Goal: Task Accomplishment & Management: Use online tool/utility

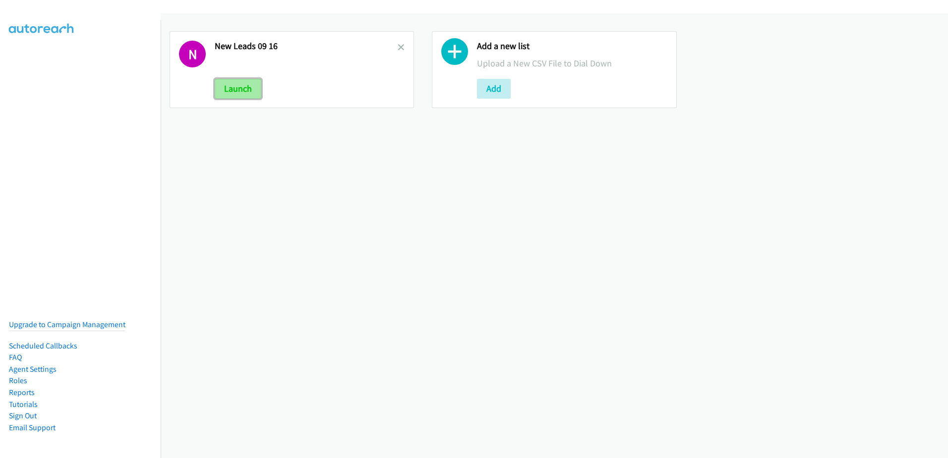
click at [221, 80] on button "Launch" at bounding box center [238, 89] width 47 height 20
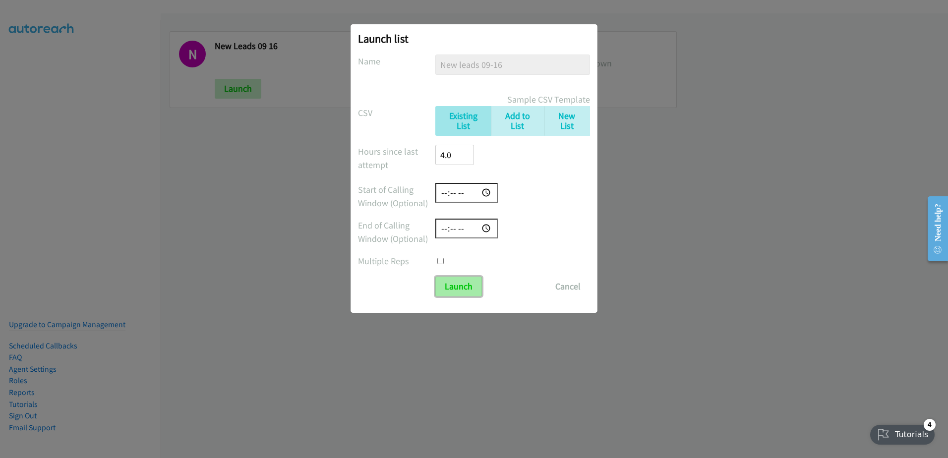
click at [457, 293] on input "Launch" at bounding box center [458, 287] width 47 height 20
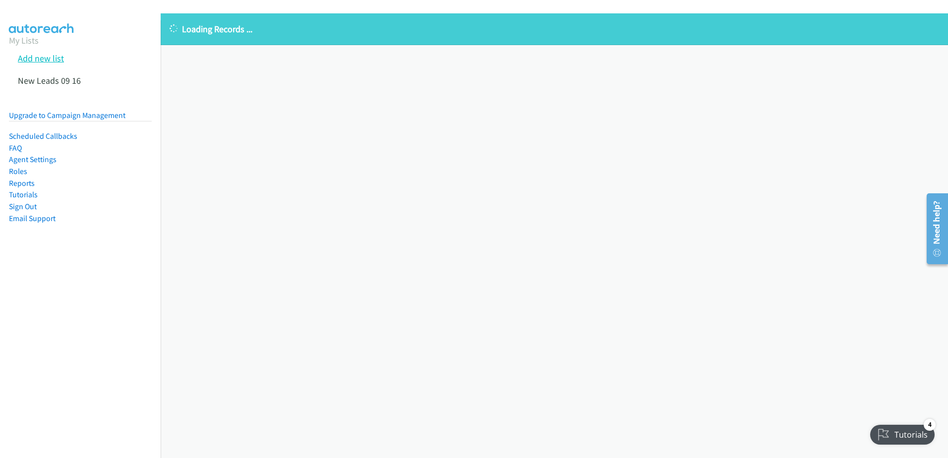
click at [50, 59] on link "Add new list" at bounding box center [41, 58] width 46 height 11
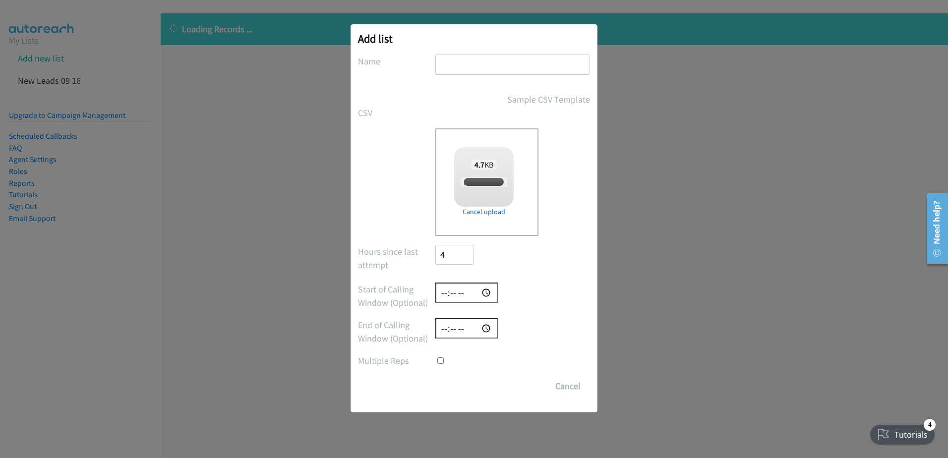
checkbox input "true"
click at [480, 56] on input "text" at bounding box center [512, 65] width 155 height 20
type input "test"
click at [458, 387] on input "Save List" at bounding box center [461, 386] width 52 height 20
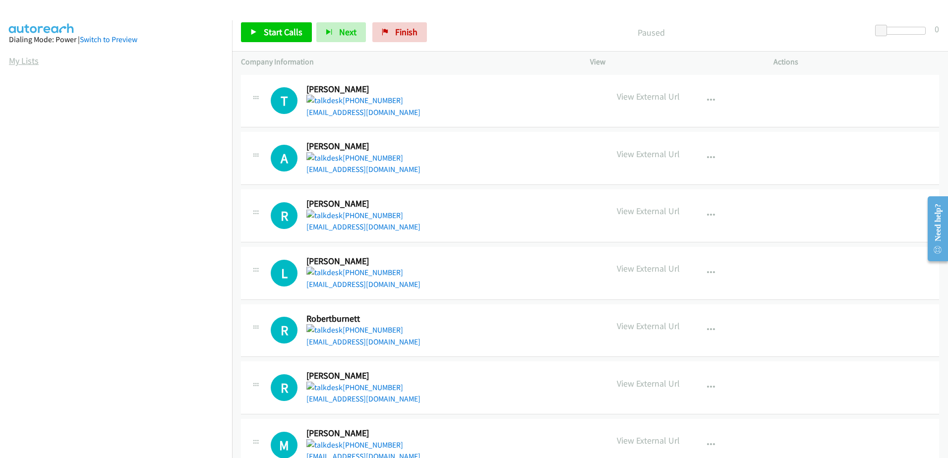
click at [36, 60] on link "My Lists" at bounding box center [24, 60] width 30 height 11
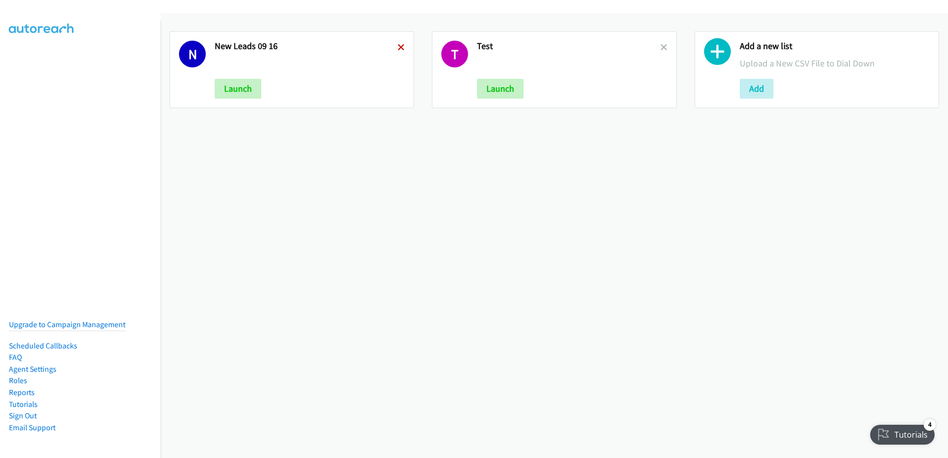
click at [401, 47] on icon at bounding box center [401, 48] width 7 height 7
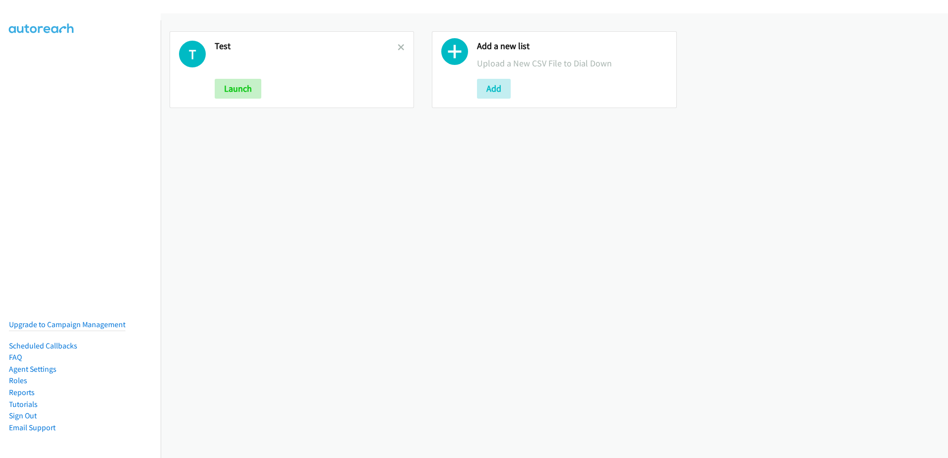
click at [401, 47] on icon at bounding box center [401, 48] width 7 height 7
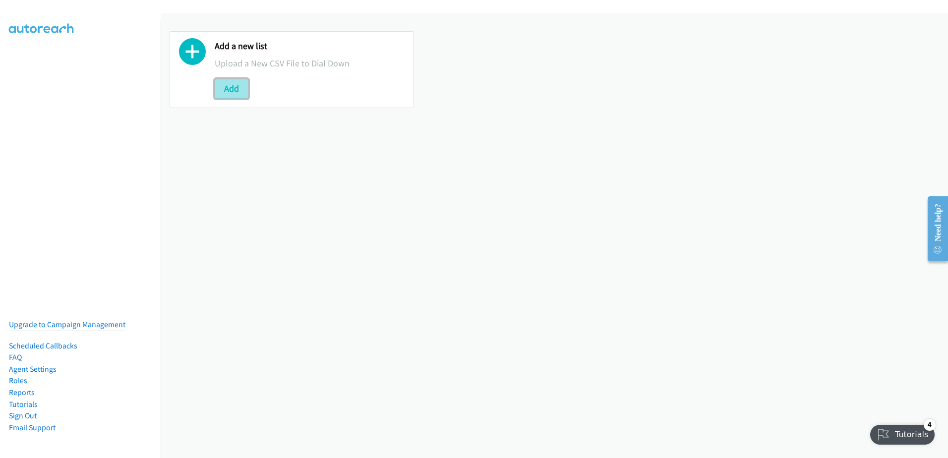
click at [224, 82] on button "Add" at bounding box center [232, 89] width 34 height 20
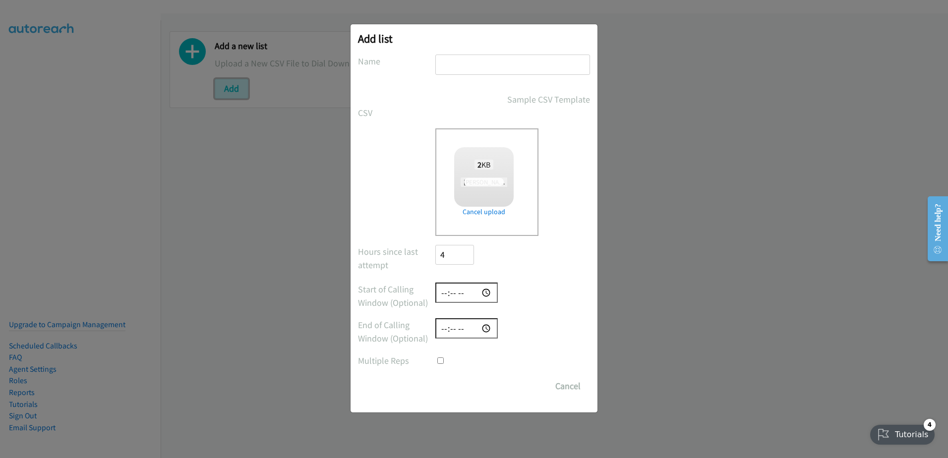
checkbox input "true"
click at [491, 59] on input "text" at bounding box center [512, 65] width 155 height 20
type input "fu once 09-17"
click at [435, 376] on input "Save List" at bounding box center [461, 386] width 52 height 20
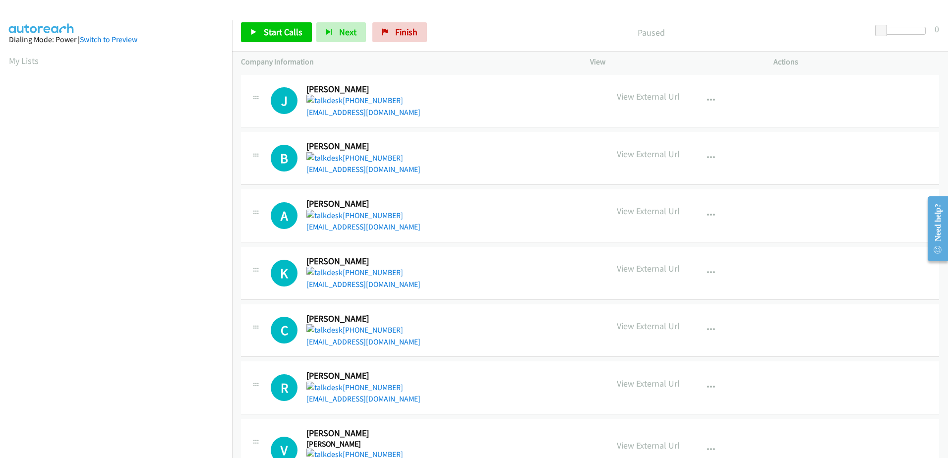
click at [2, 55] on aside "Dialing Mode: Power | Switch to Preview My Lists" at bounding box center [116, 294] width 232 height 549
click at [7, 60] on aside "Dialing Mode: Power | Switch to Preview My Lists" at bounding box center [116, 294] width 232 height 549
click at [15, 58] on link "My Lists" at bounding box center [24, 60] width 30 height 11
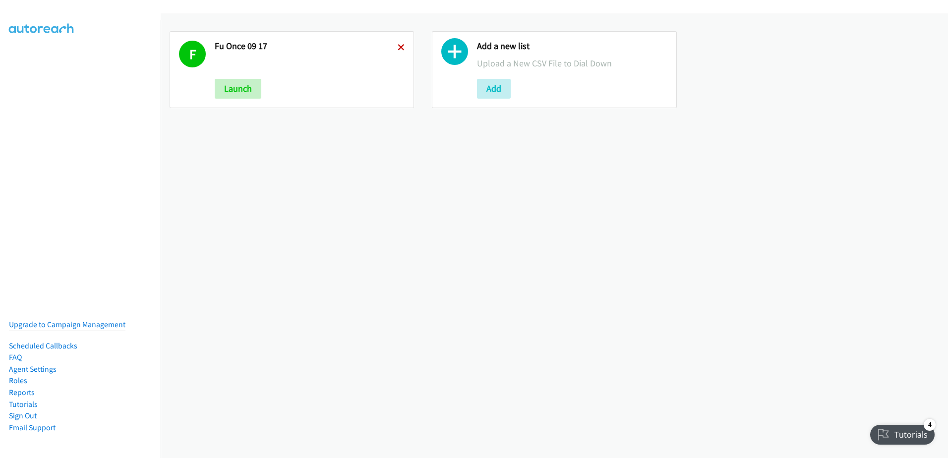
click at [398, 46] on icon at bounding box center [401, 48] width 7 height 7
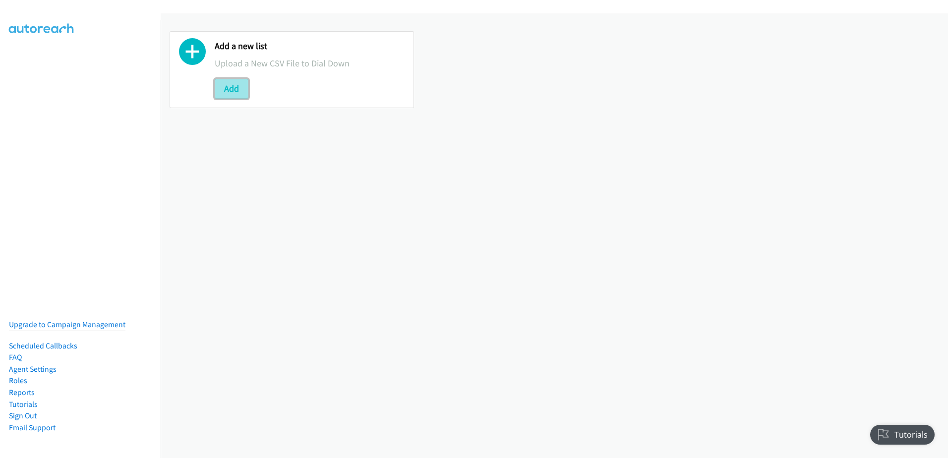
click at [230, 92] on button "Add" at bounding box center [232, 89] width 34 height 20
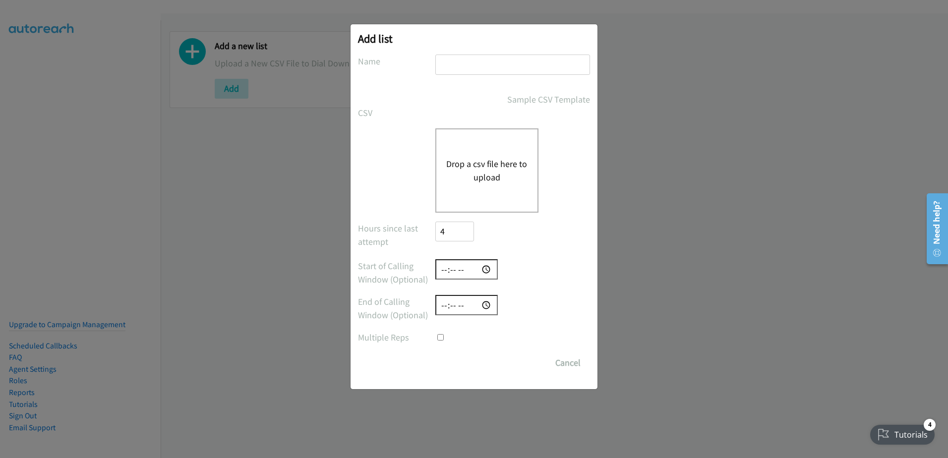
click at [469, 71] on input "text" at bounding box center [512, 65] width 155 height 20
type input "fu once 09/17"
checkbox input "true"
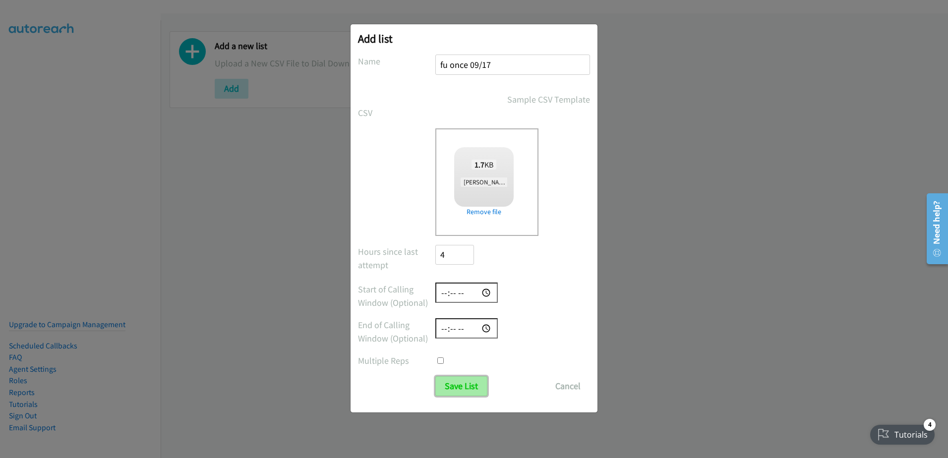
click at [464, 388] on input "Save List" at bounding box center [461, 386] width 52 height 20
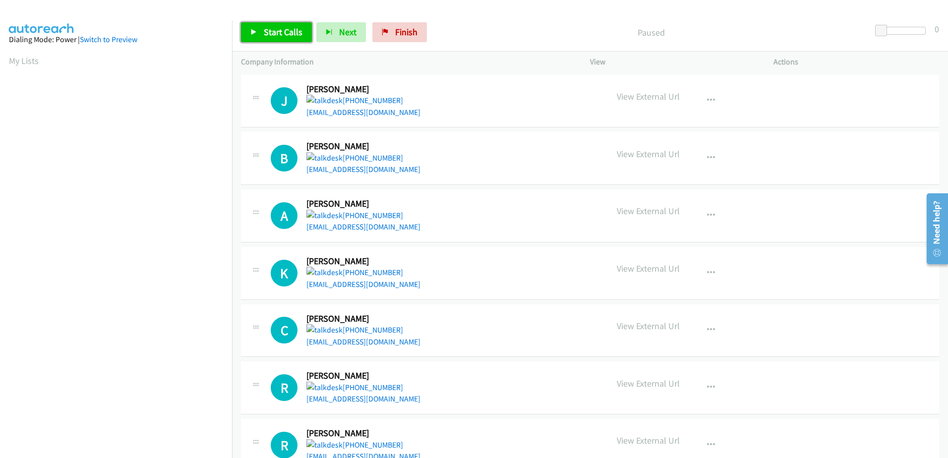
click at [275, 30] on span "Start Calls" at bounding box center [283, 31] width 39 height 11
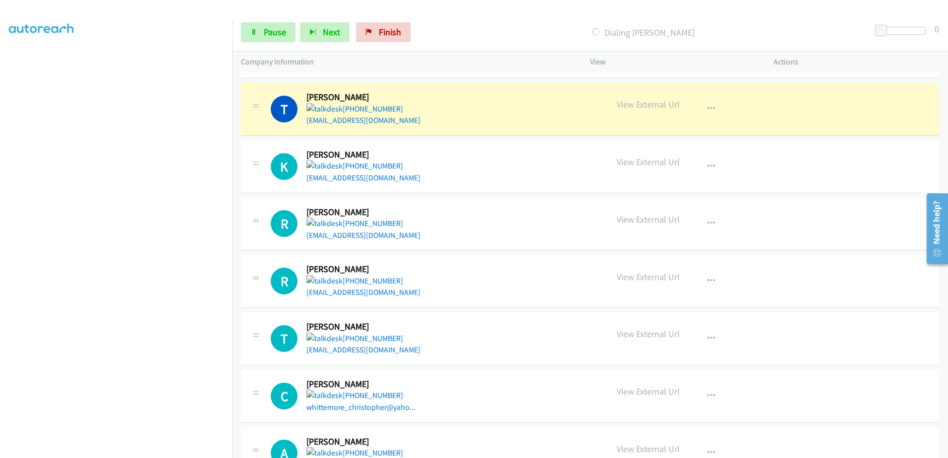
scroll to position [1085, 0]
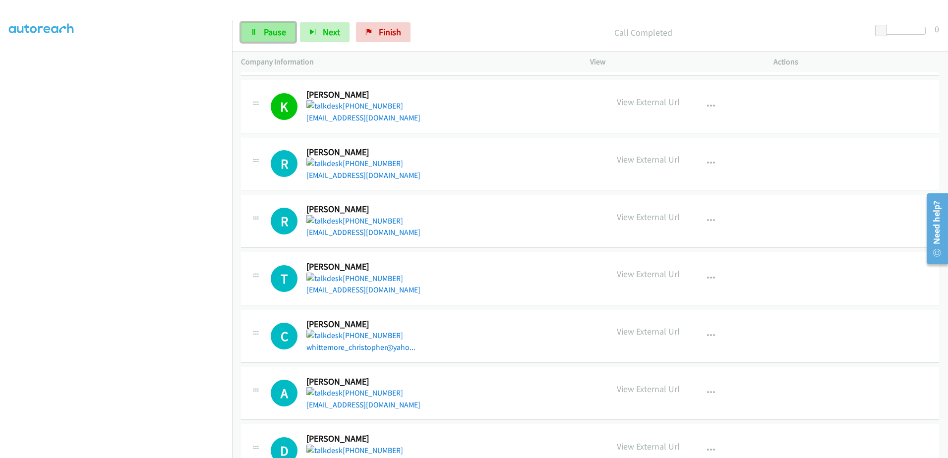
click at [270, 35] on span "Pause" at bounding box center [275, 31] width 22 height 11
drag, startPoint x: 358, startPoint y: 177, endPoint x: 596, endPoint y: 109, distance: 247.3
click at [596, 109] on div "K Callback Scheduled Kenneth Tally America/Chicago +1 901-422-0388 akenneth_tal…" at bounding box center [424, 106] width 367 height 35
click at [264, 18] on div "Start Calls Pause Next Finish Call Completed 0" at bounding box center [590, 32] width 716 height 38
drag, startPoint x: 270, startPoint y: 34, endPoint x: 296, endPoint y: 55, distance: 33.6
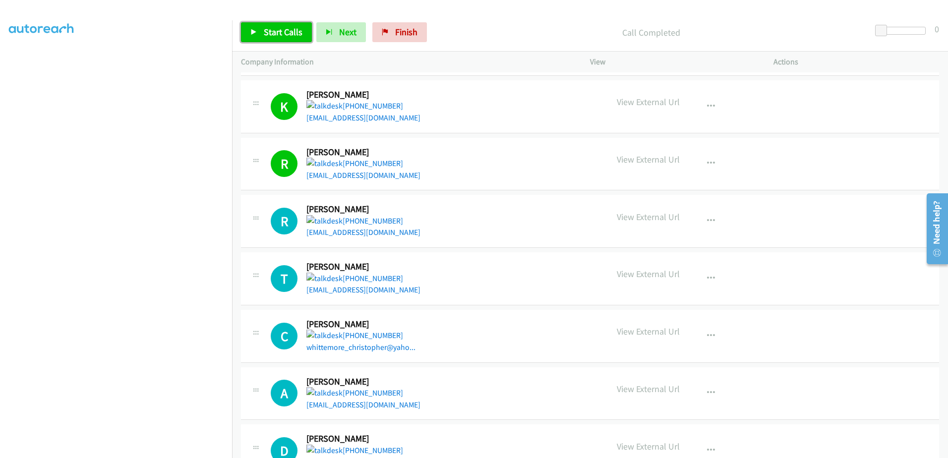
click at [271, 34] on span "Start Calls" at bounding box center [283, 31] width 39 height 11
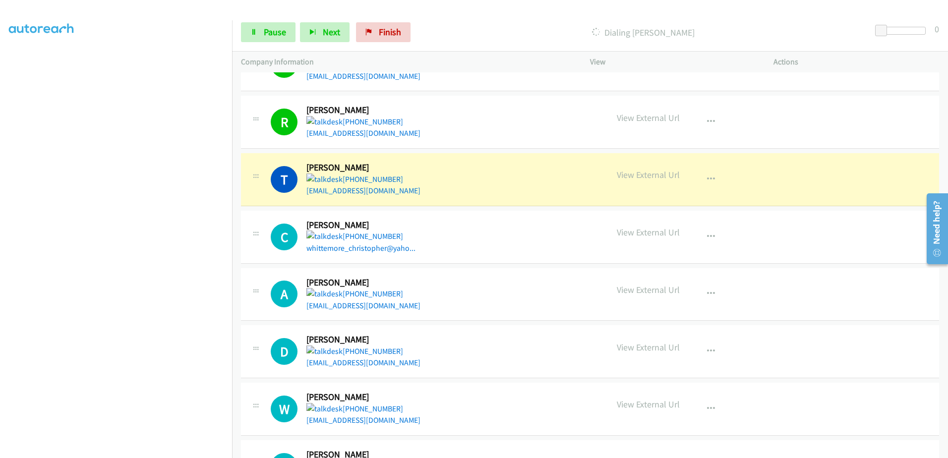
scroll to position [1233, 0]
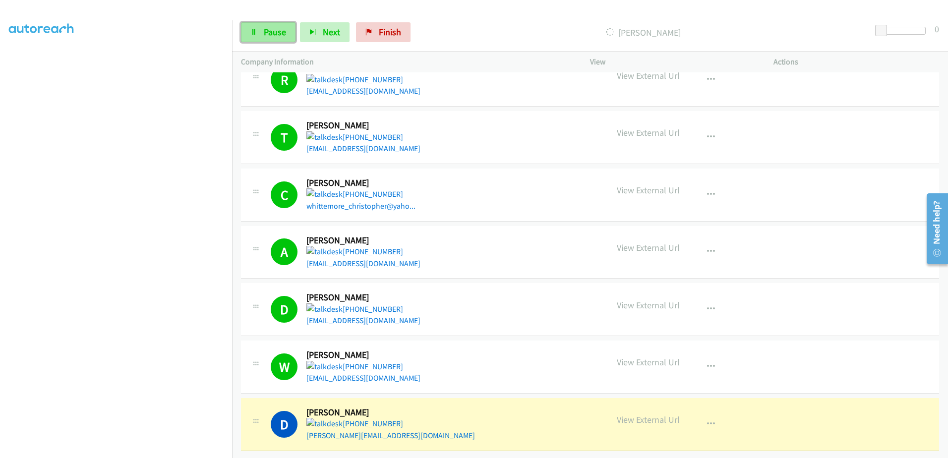
drag, startPoint x: 266, startPoint y: 30, endPoint x: 280, endPoint y: 32, distance: 13.6
click at [266, 30] on span "Pause" at bounding box center [275, 31] width 22 height 11
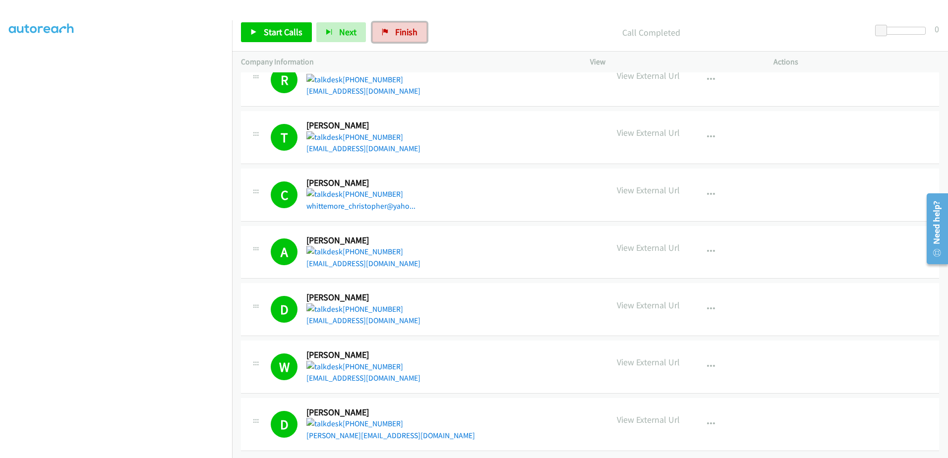
drag, startPoint x: 398, startPoint y: 32, endPoint x: 516, endPoint y: 21, distance: 118.5
click at [398, 32] on span "Finish" at bounding box center [406, 31] width 22 height 11
